Goal: Check status: Check status

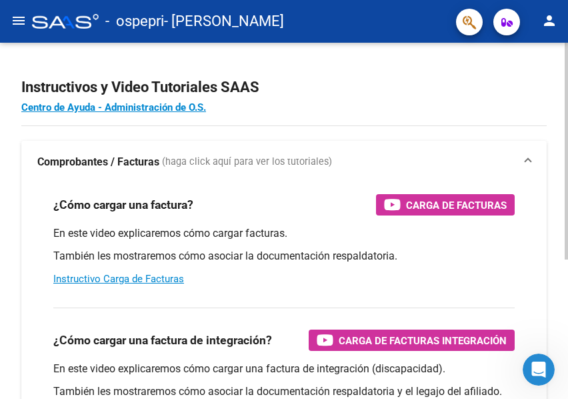
scroll to position [229, 0]
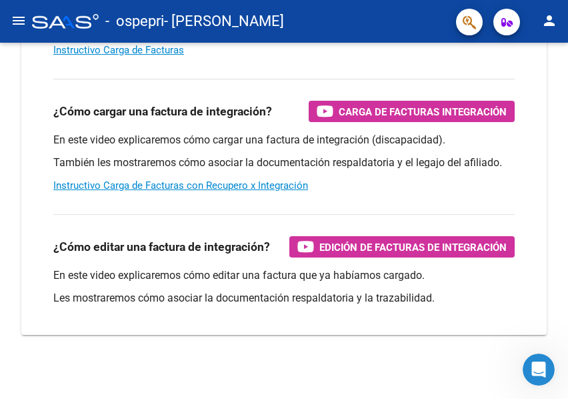
click at [19, 19] on mat-icon "menu" at bounding box center [19, 21] width 16 height 16
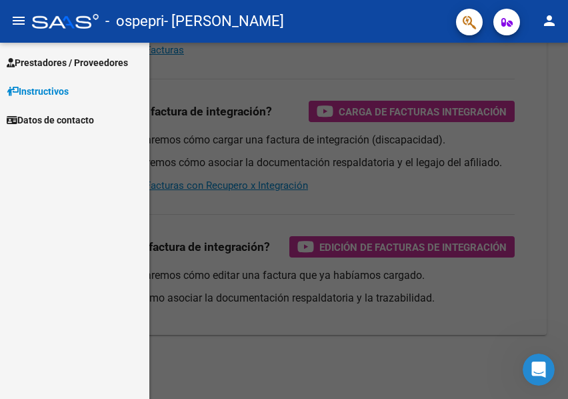
click at [87, 63] on span "Prestadores / Proveedores" at bounding box center [67, 62] width 121 height 15
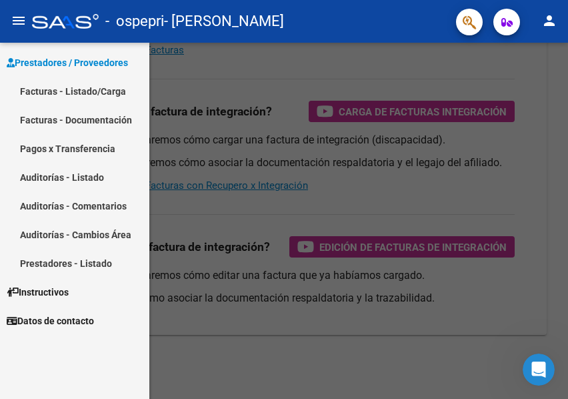
click at [82, 95] on link "Facturas - Listado/Carga" at bounding box center [74, 91] width 149 height 29
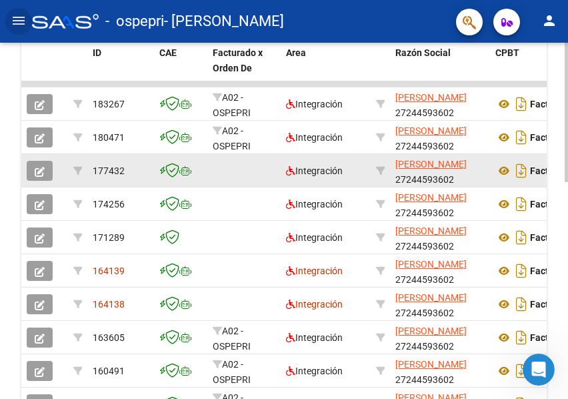
scroll to position [348, 0]
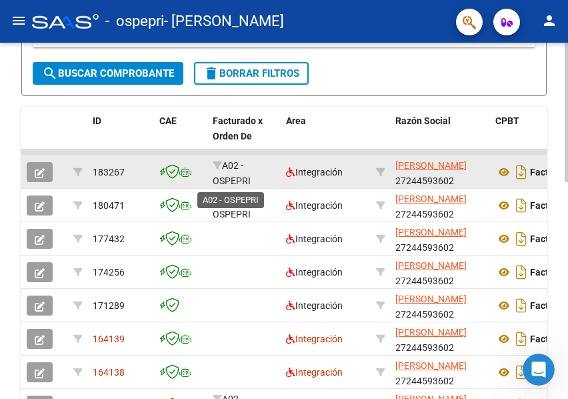
click at [229, 176] on span "A02 - OSPEPRI" at bounding box center [232, 173] width 38 height 26
click at [232, 167] on span "A02 - OSPEPRI" at bounding box center [232, 173] width 38 height 26
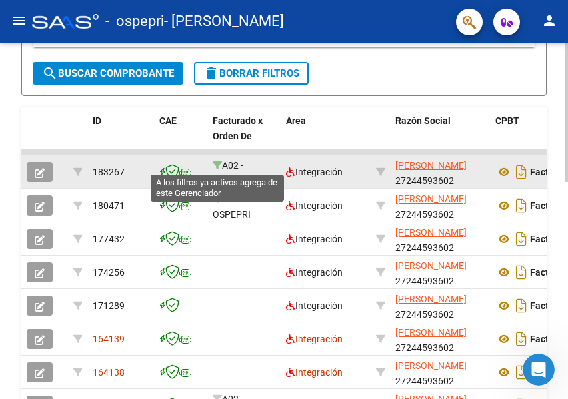
click at [218, 166] on icon at bounding box center [217, 165] width 9 height 9
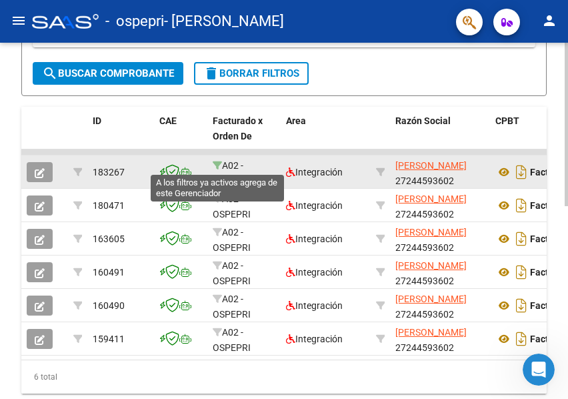
click at [217, 165] on icon at bounding box center [217, 165] width 9 height 9
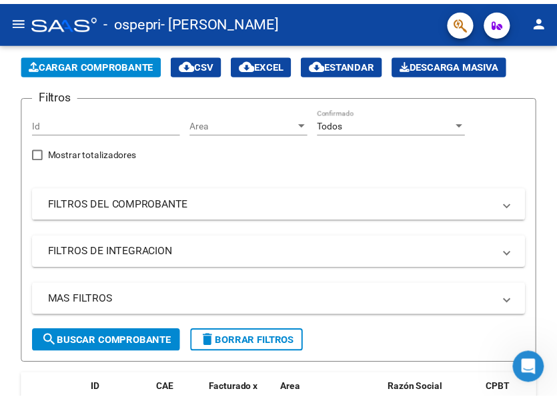
scroll to position [76, 0]
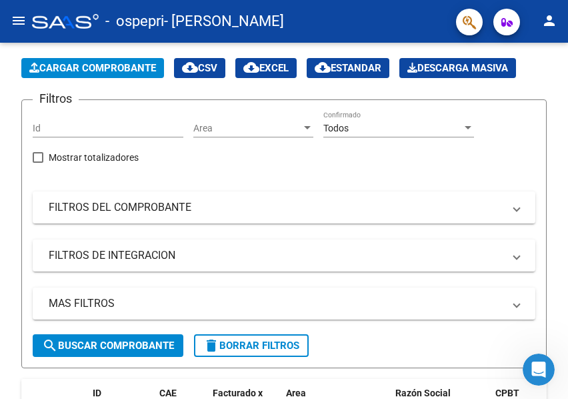
click at [553, 16] on mat-icon "person" at bounding box center [550, 21] width 16 height 16
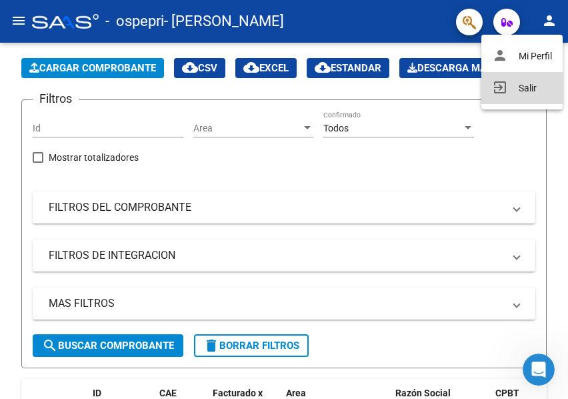
click at [531, 91] on button "exit_to_app Salir" at bounding box center [522, 88] width 81 height 32
